Goal: Find specific page/section: Find specific page/section

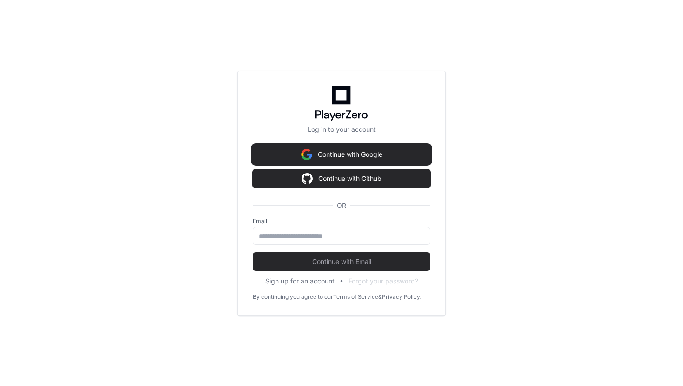
click at [345, 159] on button "Continue with Google" at bounding box center [341, 154] width 177 height 19
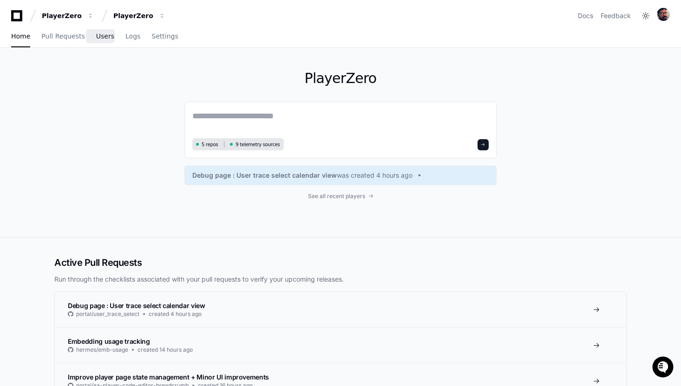
click at [100, 38] on span "Users" at bounding box center [105, 36] width 18 height 6
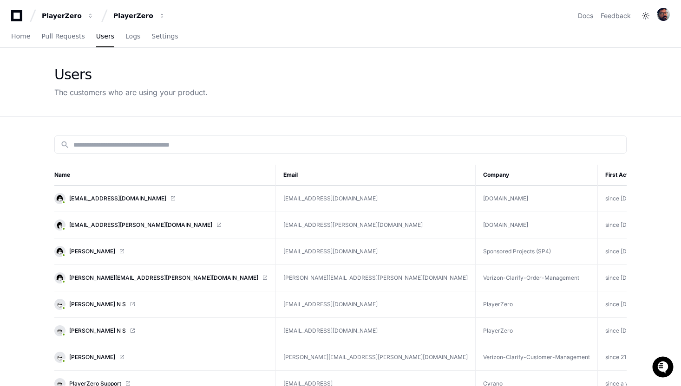
click at [276, 199] on td "[EMAIL_ADDRESS][DOMAIN_NAME]" at bounding box center [376, 199] width 200 height 26
